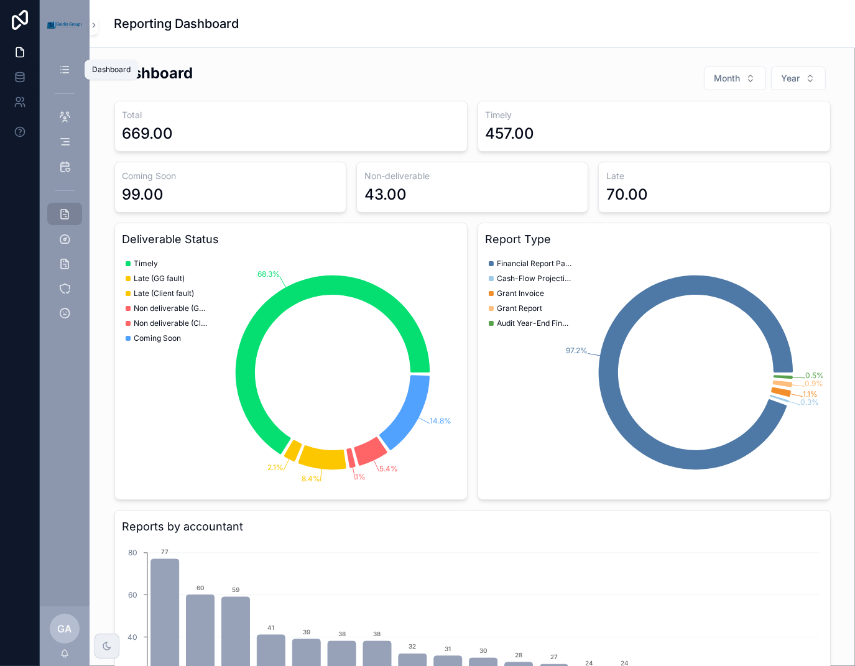
click at [62, 78] on div "Dashboard" at bounding box center [65, 70] width 20 height 20
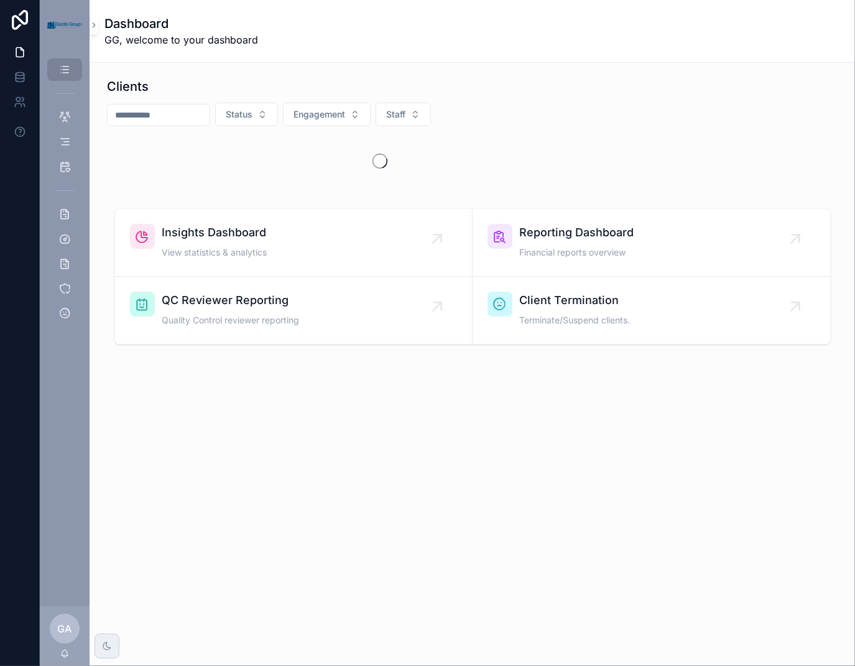
click at [195, 114] on input "scrollable content" at bounding box center [159, 114] width 102 height 17
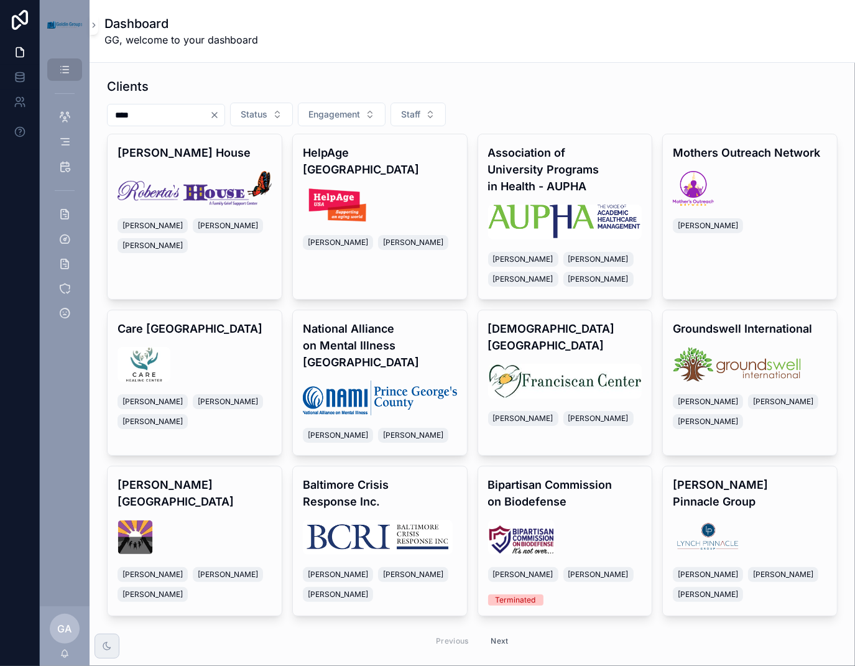
type input "****"
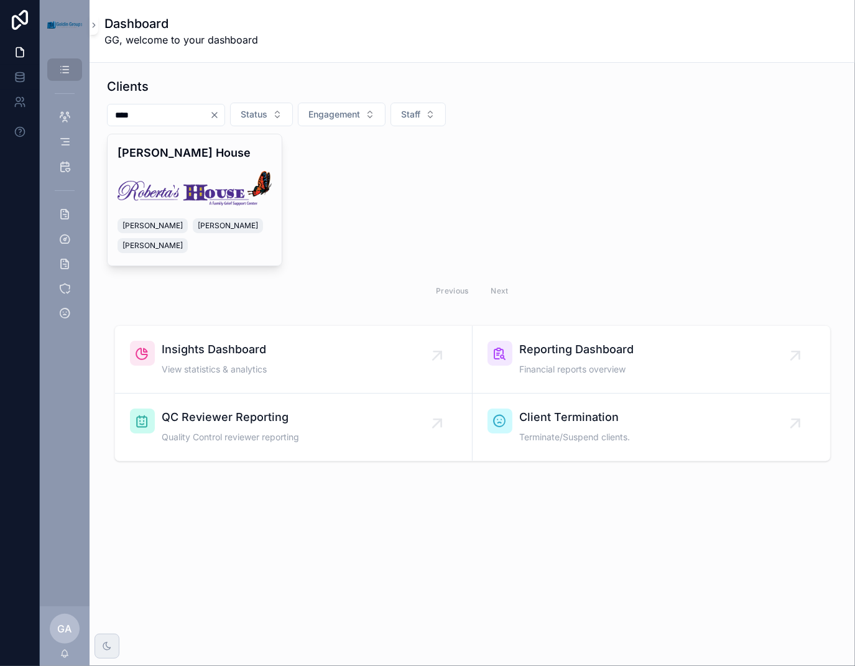
click at [192, 187] on img "scrollable content" at bounding box center [195, 188] width 154 height 35
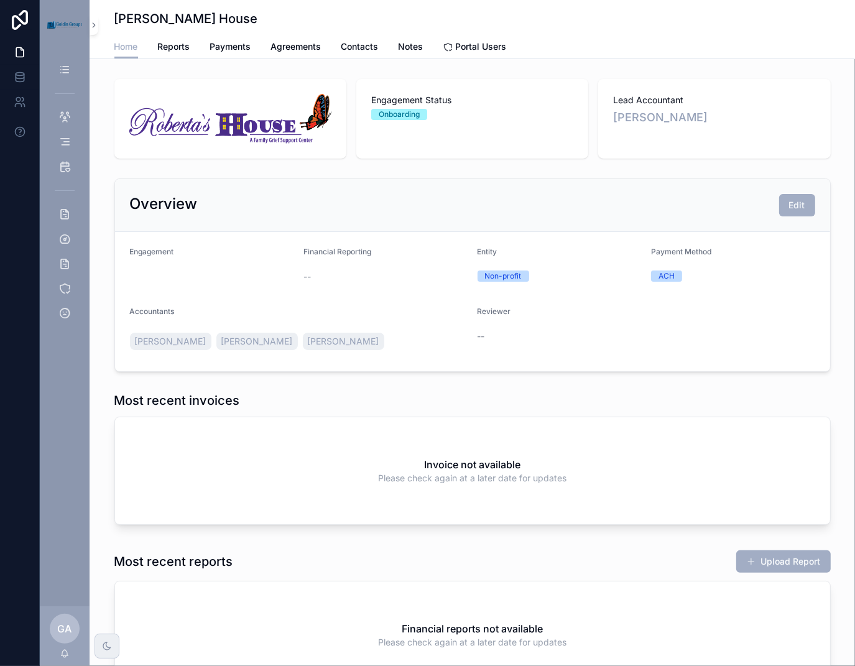
click at [348, 49] on span "Contacts" at bounding box center [359, 46] width 37 height 12
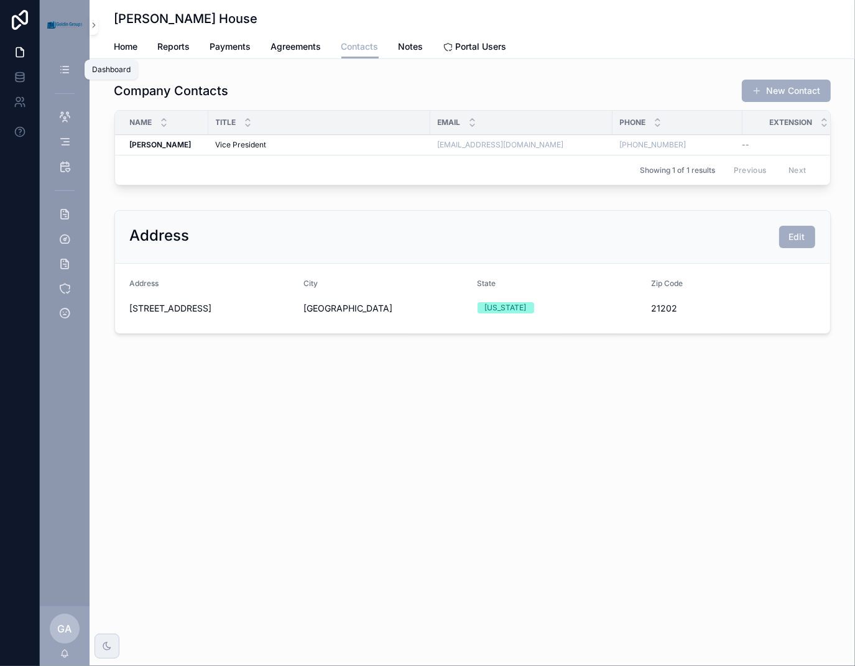
click at [62, 78] on div "Dashboard" at bounding box center [65, 70] width 20 height 20
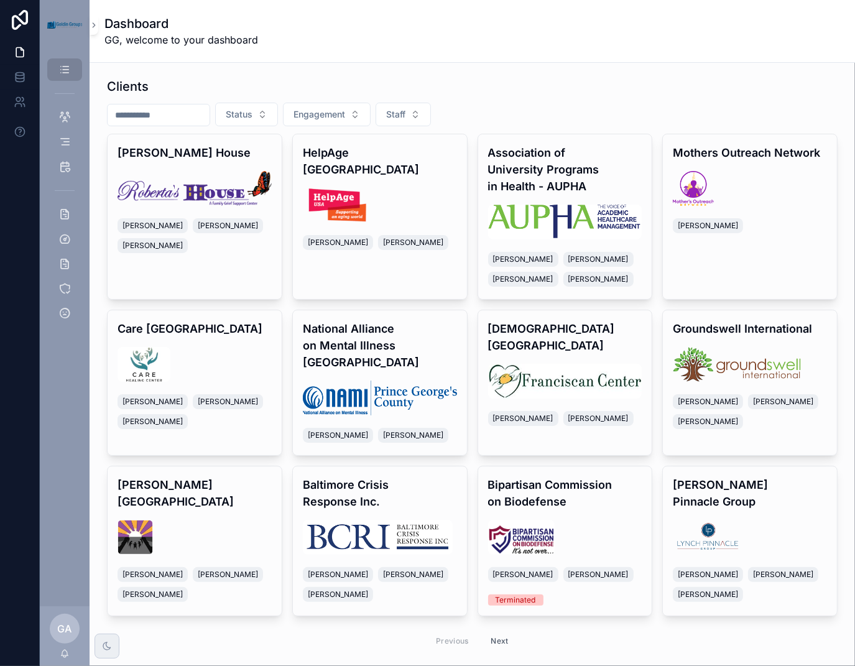
click at [191, 118] on input "scrollable content" at bounding box center [159, 114] width 102 height 17
type input "*******"
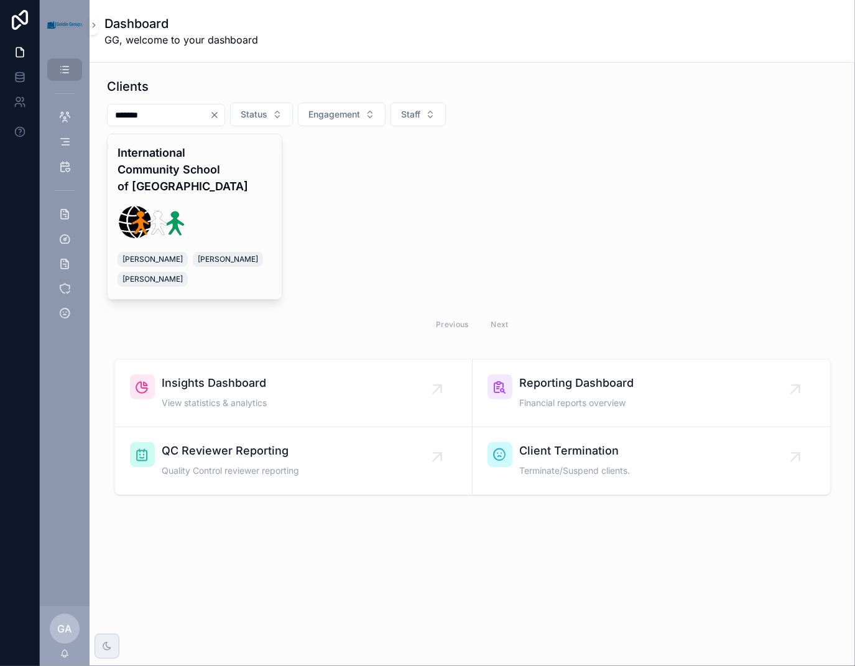
click at [216, 169] on h4 "International Community School of [GEOGRAPHIC_DATA]" at bounding box center [195, 169] width 154 height 50
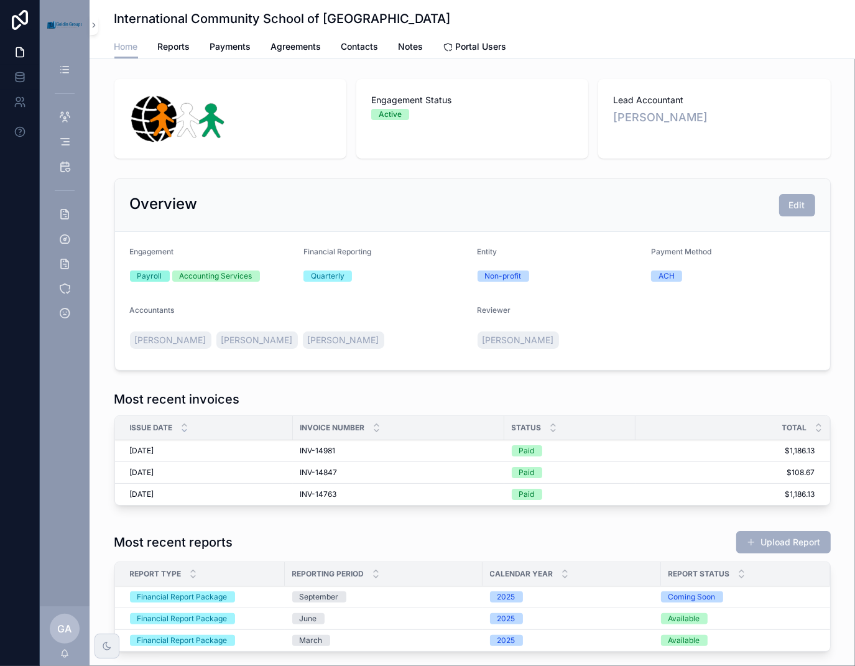
click at [179, 54] on link "Reports" at bounding box center [174, 47] width 32 height 25
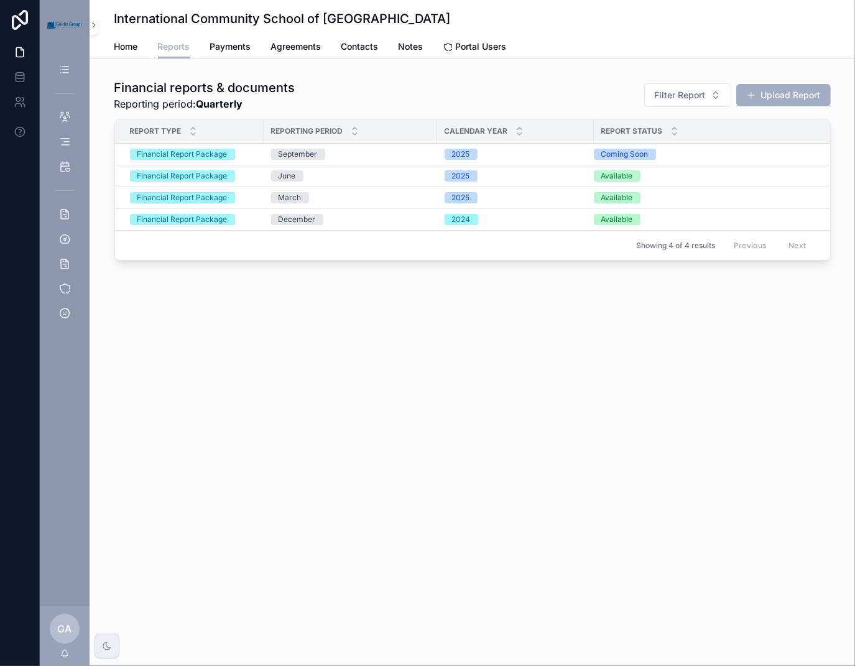
click at [217, 174] on div "Financial Report Package" at bounding box center [182, 175] width 90 height 11
click at [231, 175] on span "Financial Report Package" at bounding box center [182, 175] width 105 height 11
click at [213, 156] on div "Financial Report Package" at bounding box center [182, 154] width 90 height 11
click at [769, 88] on button "Upload Report" at bounding box center [783, 95] width 95 height 22
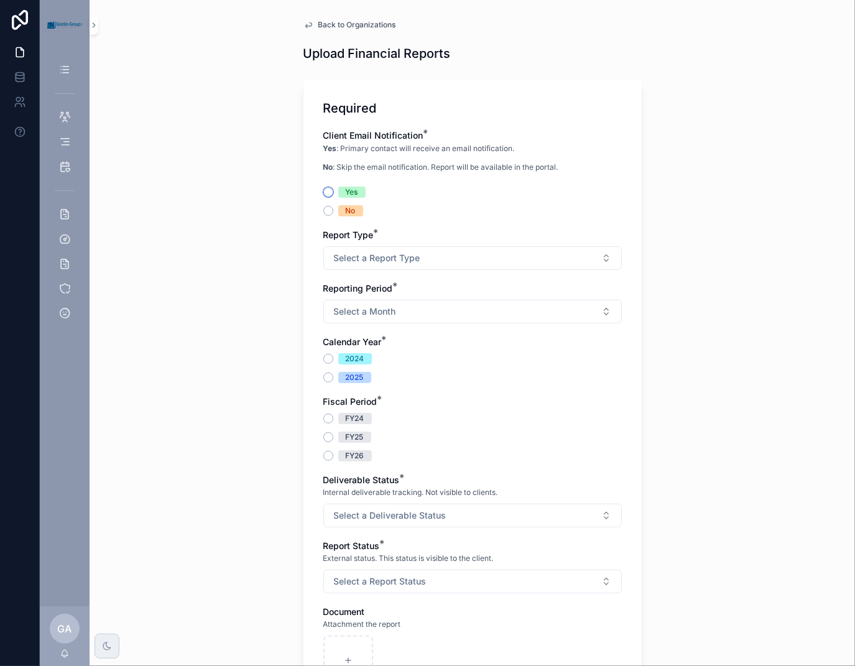
click at [323, 193] on button "Yes" at bounding box center [328, 192] width 10 height 10
click at [376, 249] on button "Select a Report Type" at bounding box center [472, 258] width 299 height 24
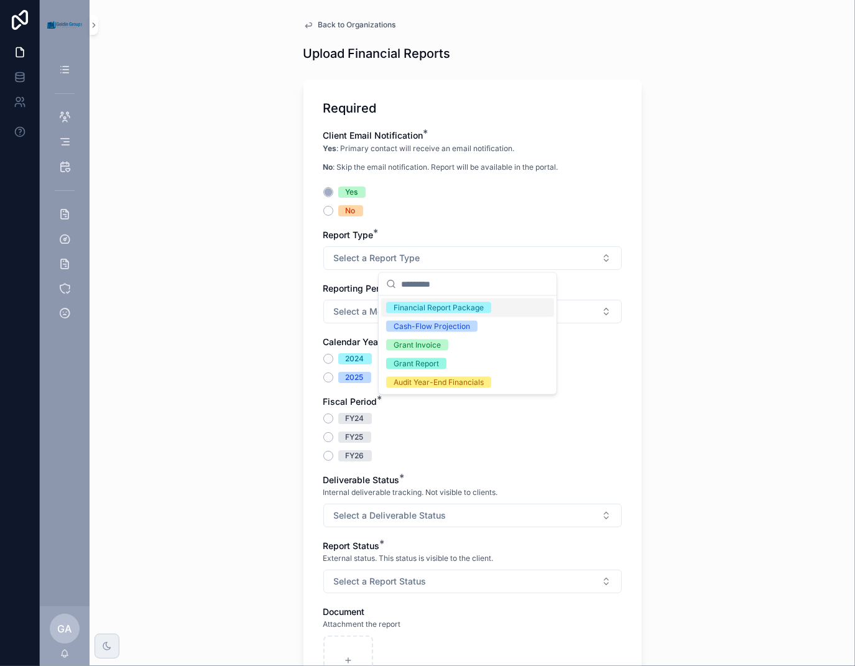
click at [478, 308] on div "Financial Report Package" at bounding box center [439, 307] width 90 height 11
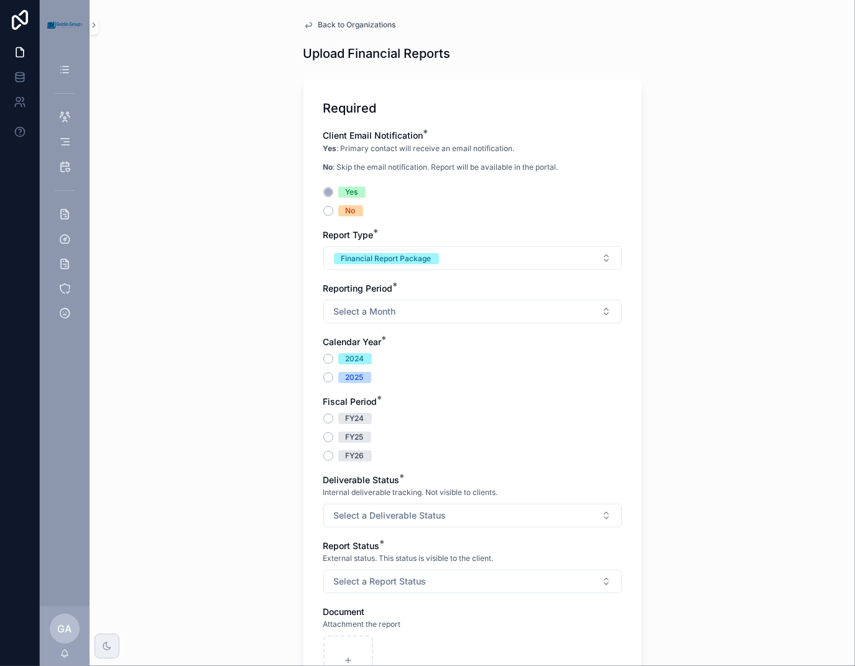
click at [417, 305] on button "Select a Month" at bounding box center [472, 312] width 299 height 24
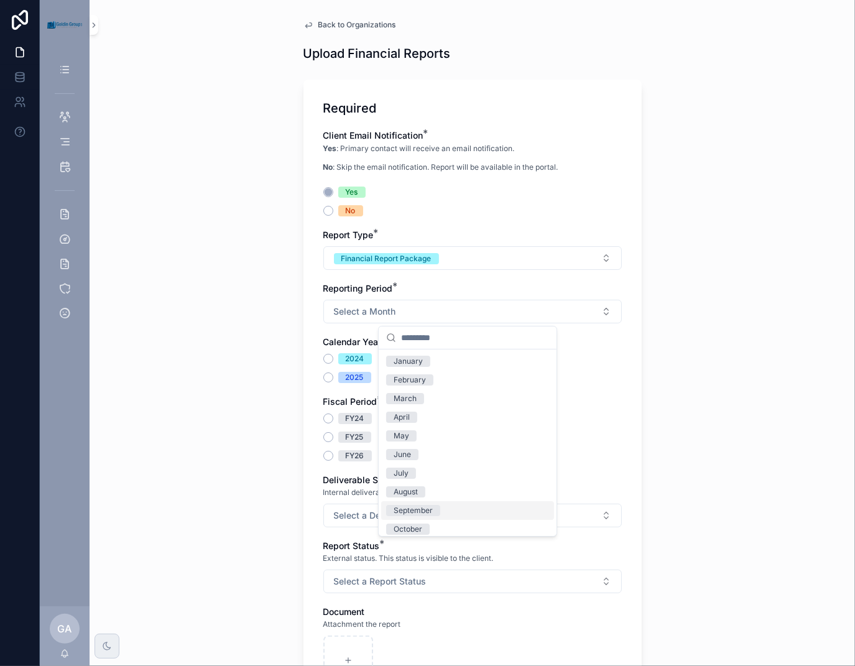
click at [427, 512] on div "September" at bounding box center [413, 510] width 39 height 11
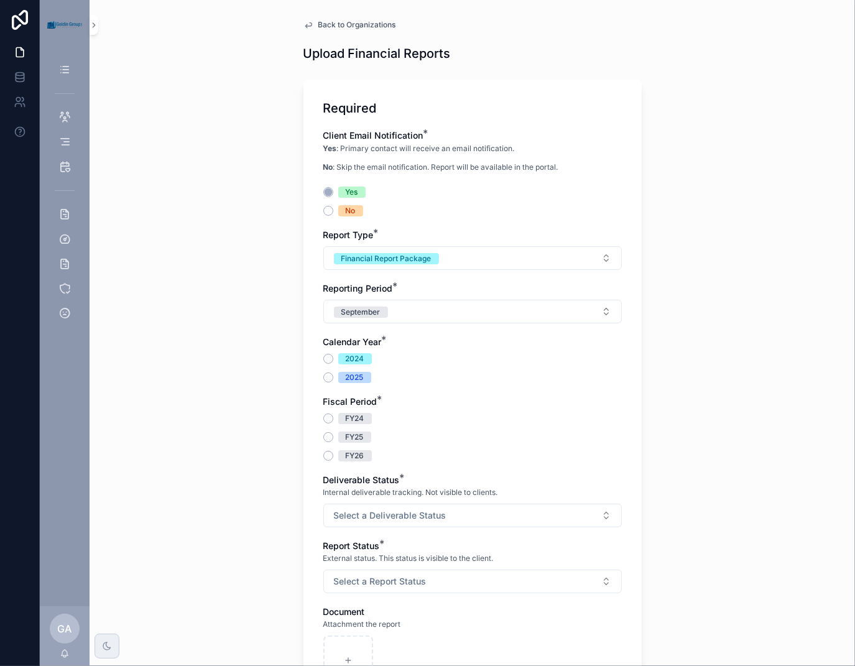
click at [338, 373] on span "2025" at bounding box center [354, 377] width 33 height 11
click at [333, 373] on button "2025" at bounding box center [328, 378] width 10 height 10
click at [323, 457] on button "FY26" at bounding box center [328, 456] width 10 height 10
click at [440, 514] on button "Select a Deliverable Status" at bounding box center [472, 516] width 299 height 24
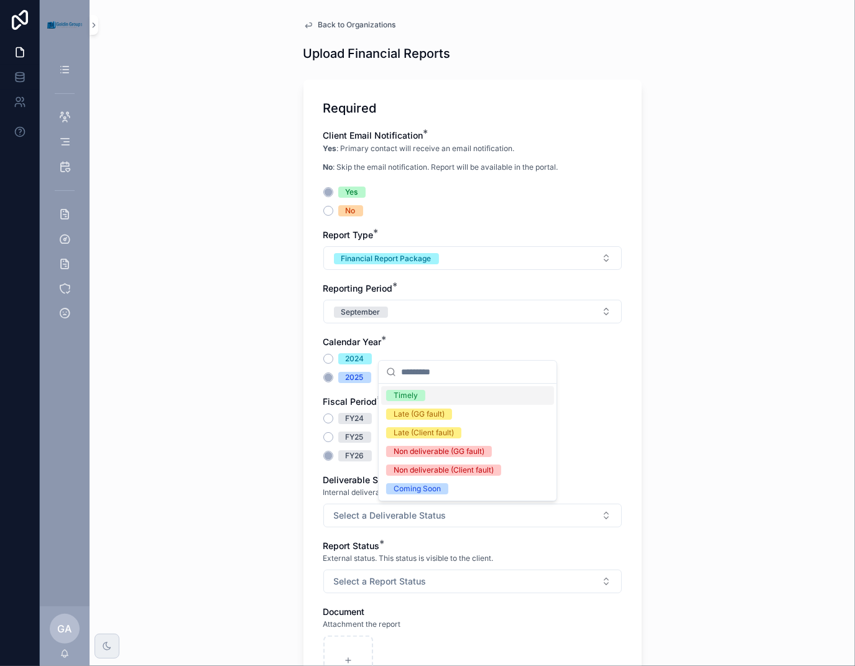
click at [417, 387] on div "Timely" at bounding box center [467, 395] width 173 height 19
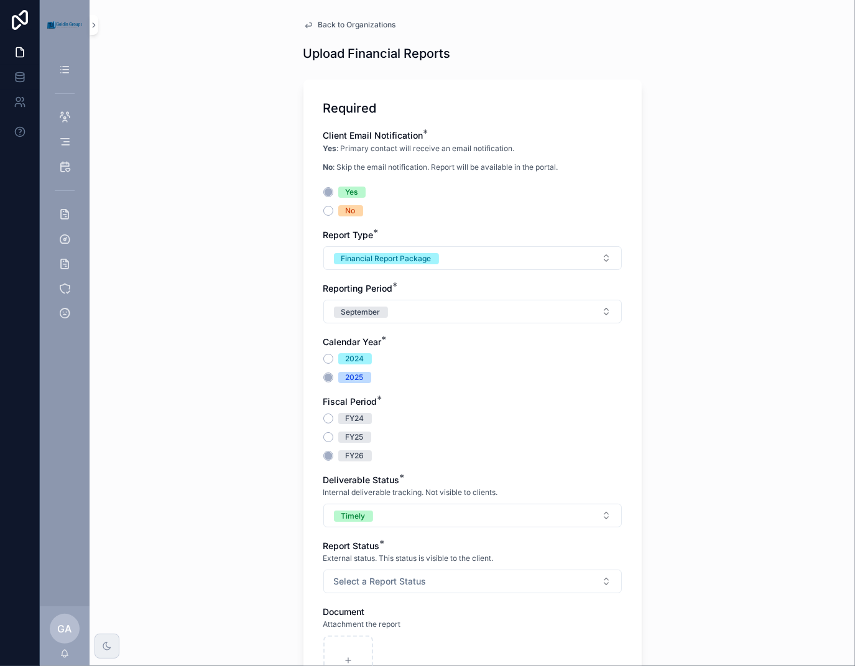
click at [670, 481] on div "Back to Organizations Upload Financial Reports Required Client Email Notificati…" at bounding box center [473, 333] width 766 height 666
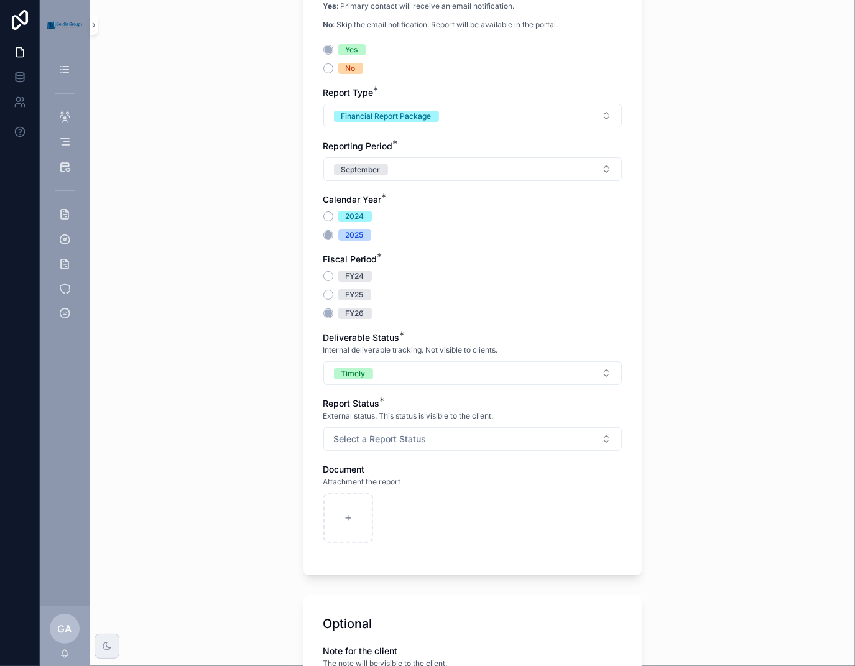
scroll to position [187, 0]
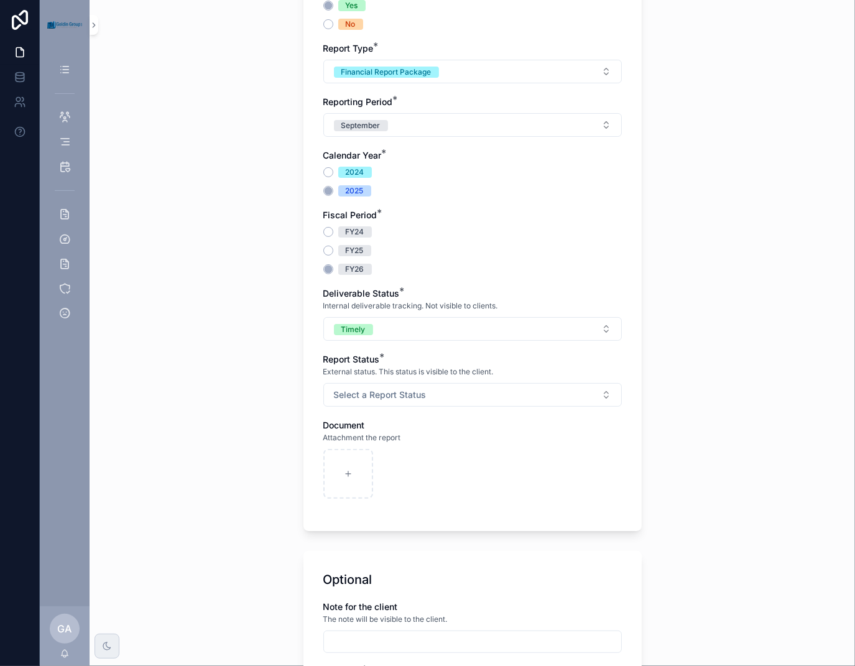
click at [508, 399] on button "Select a Report Status" at bounding box center [472, 395] width 299 height 24
click at [421, 442] on div "Available" at bounding box center [410, 444] width 32 height 11
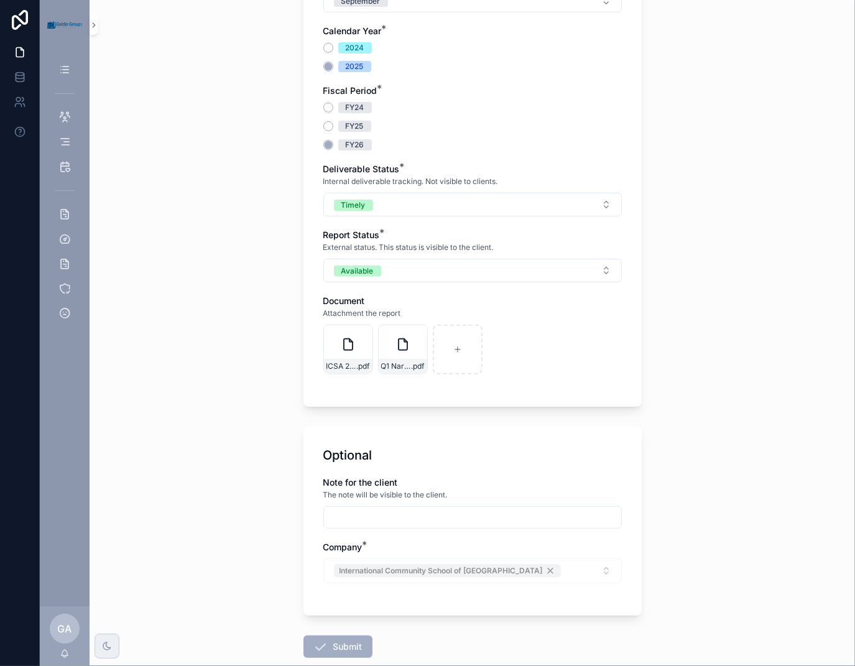
scroll to position [382, 0]
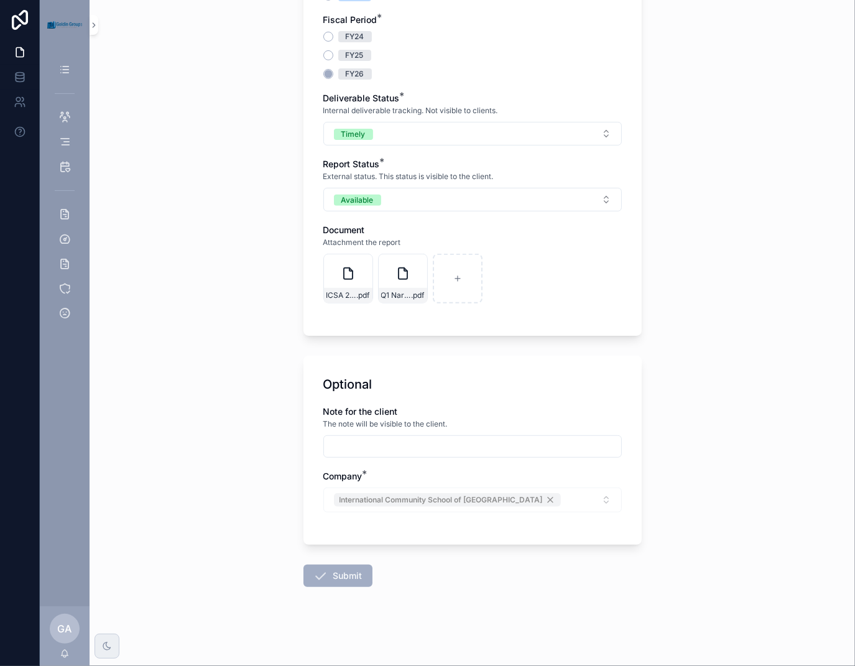
click at [550, 442] on input "scrollable content" at bounding box center [472, 446] width 297 height 17
type input "**********"
click at [334, 574] on button "Submit" at bounding box center [337, 576] width 69 height 22
click at [739, 389] on div "**********" at bounding box center [473, 333] width 766 height 666
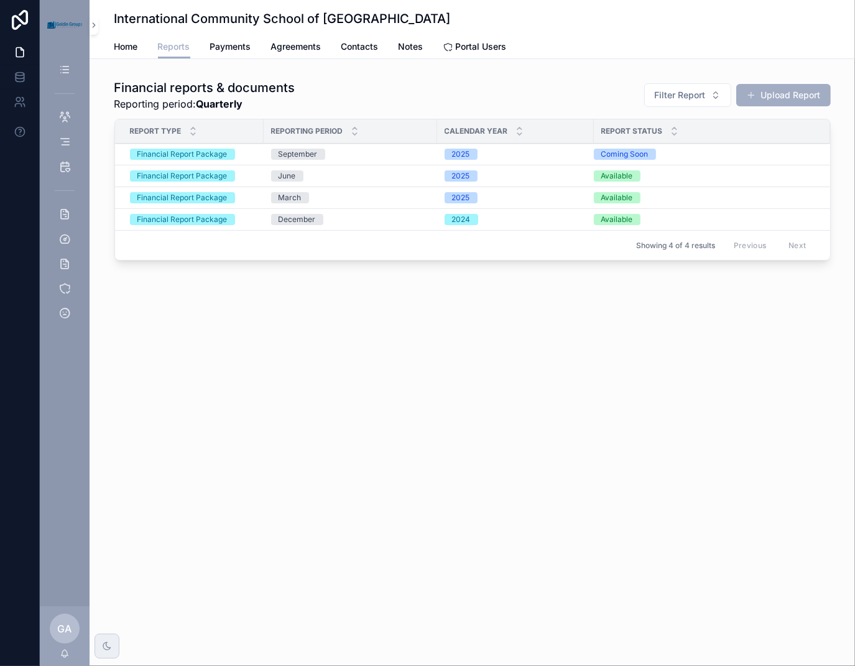
click at [119, 48] on span "Home" at bounding box center [126, 46] width 24 height 12
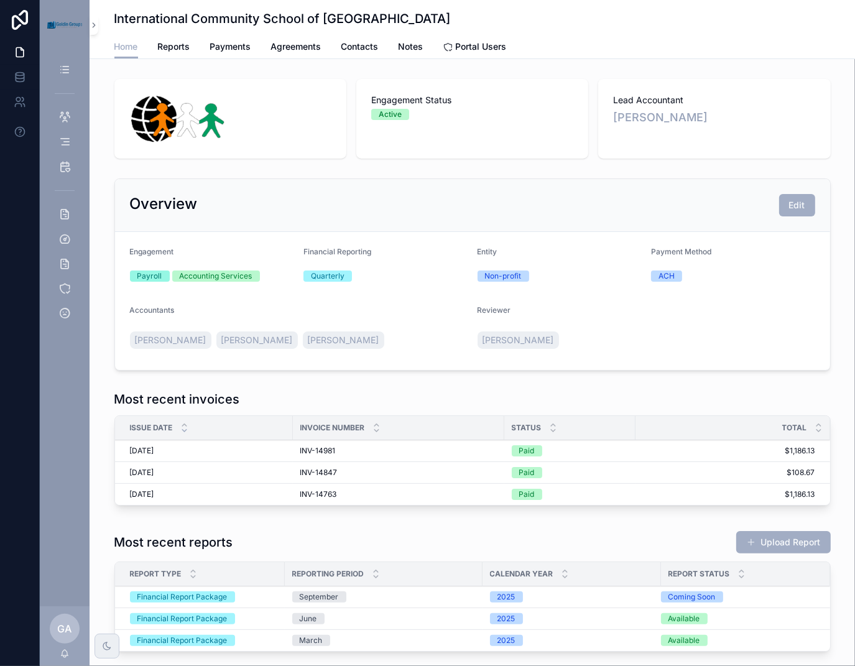
click at [177, 49] on span "Reports" at bounding box center [174, 46] width 32 height 12
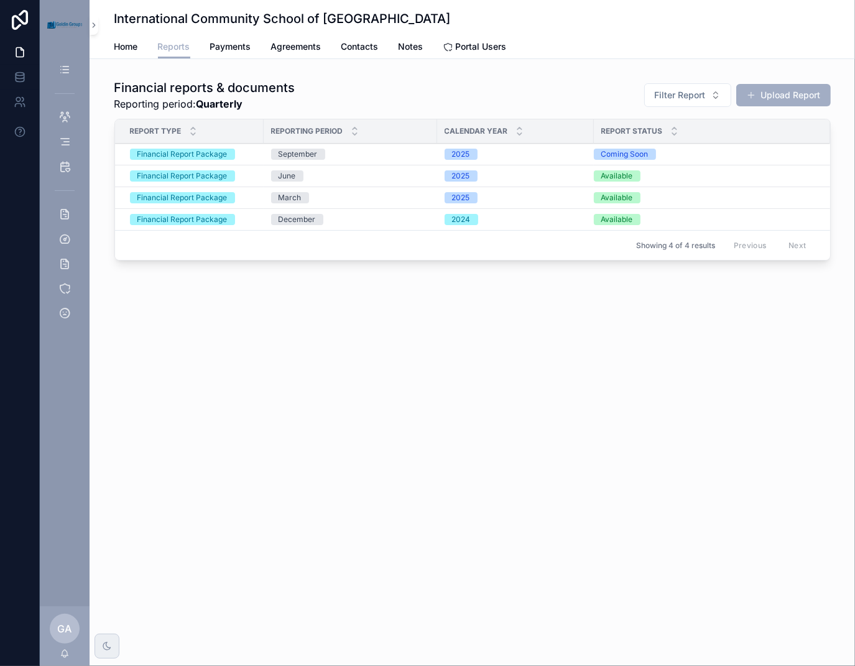
click at [590, 363] on div "International Community School of [GEOGRAPHIC_DATA] Reports Home Reports Paymen…" at bounding box center [473, 333] width 766 height 666
click at [683, 366] on div "International Community School of [GEOGRAPHIC_DATA] Reports Home Reports Paymen…" at bounding box center [473, 333] width 766 height 666
